Goal: Find specific page/section: Find specific page/section

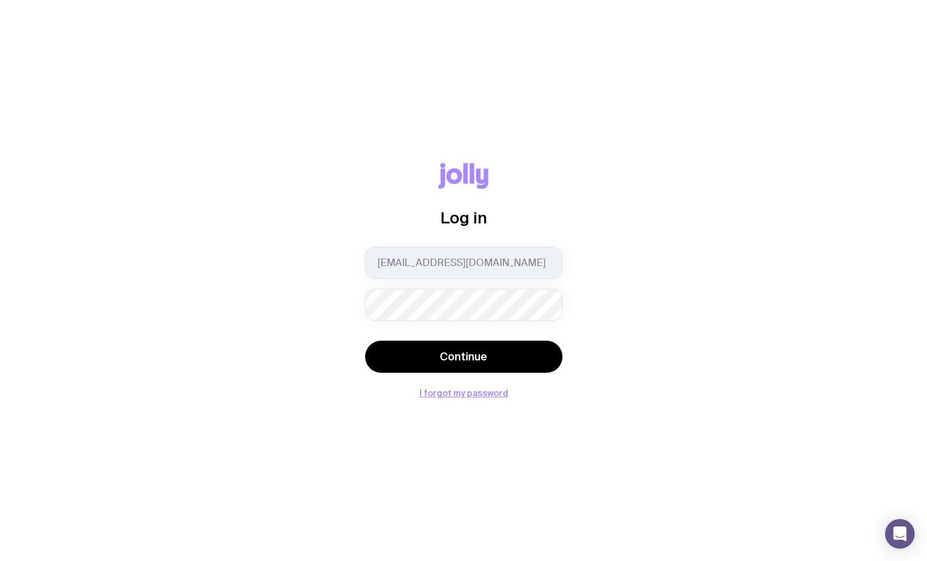
click at [365, 340] on button "Continue" at bounding box center [463, 356] width 197 height 32
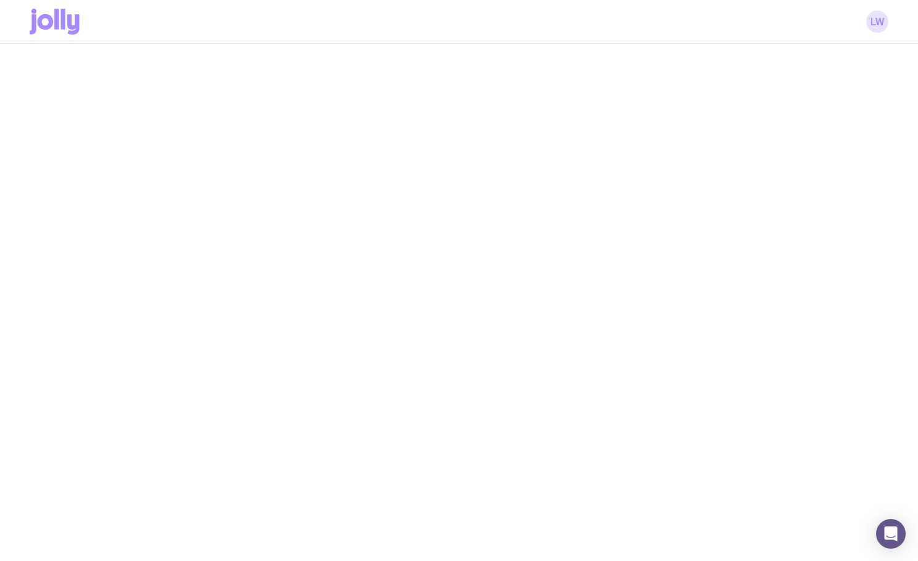
click at [880, 18] on link "LW" at bounding box center [877, 21] width 22 height 22
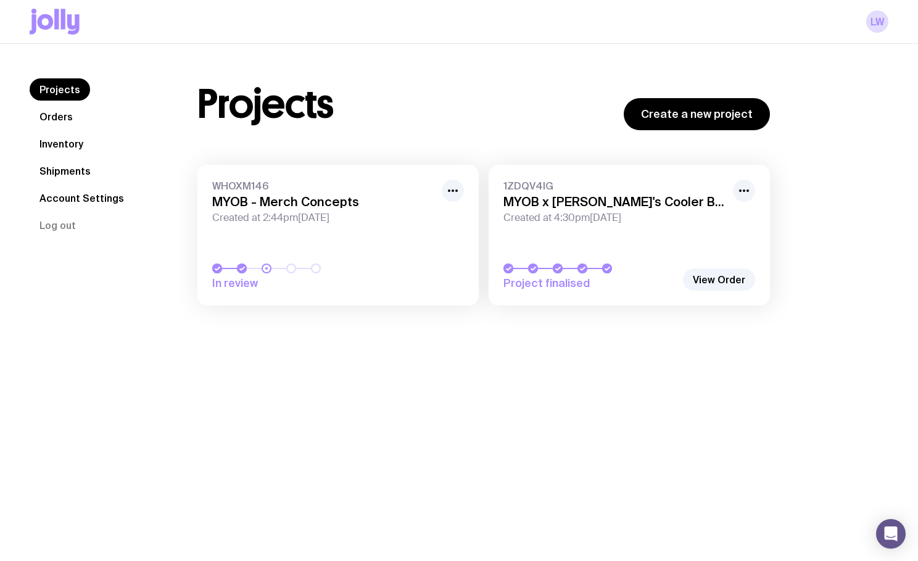
click at [46, 28] on icon at bounding box center [46, 21] width 16 height 15
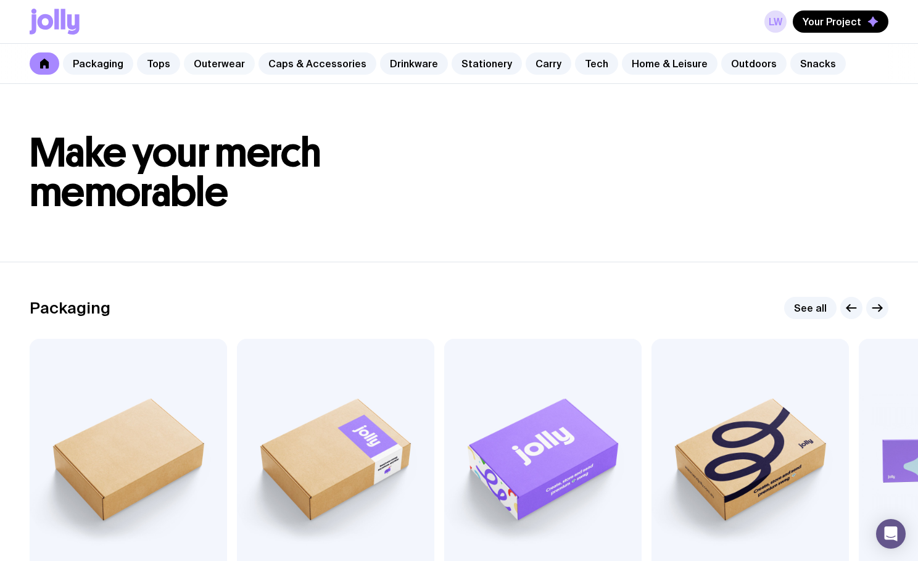
click at [195, 62] on link "Outerwear" at bounding box center [219, 63] width 71 height 22
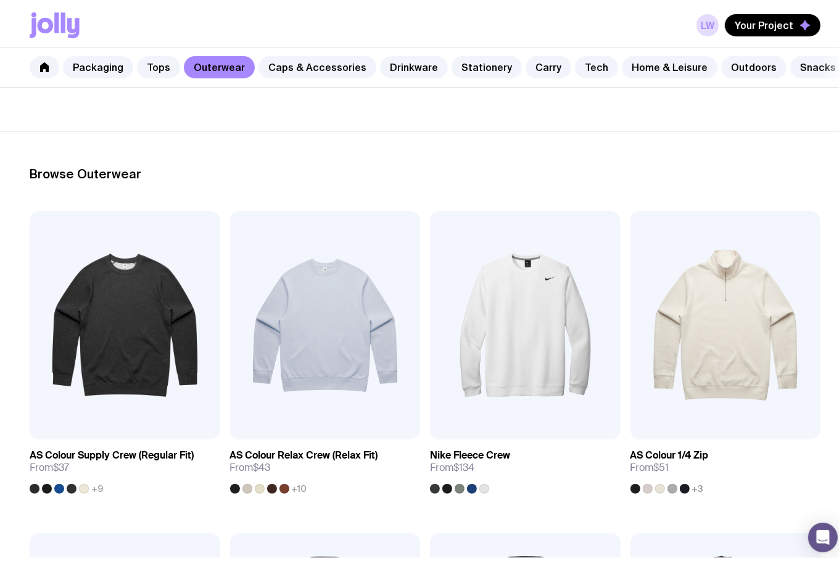
scroll to position [123, 0]
